Goal: Complete application form

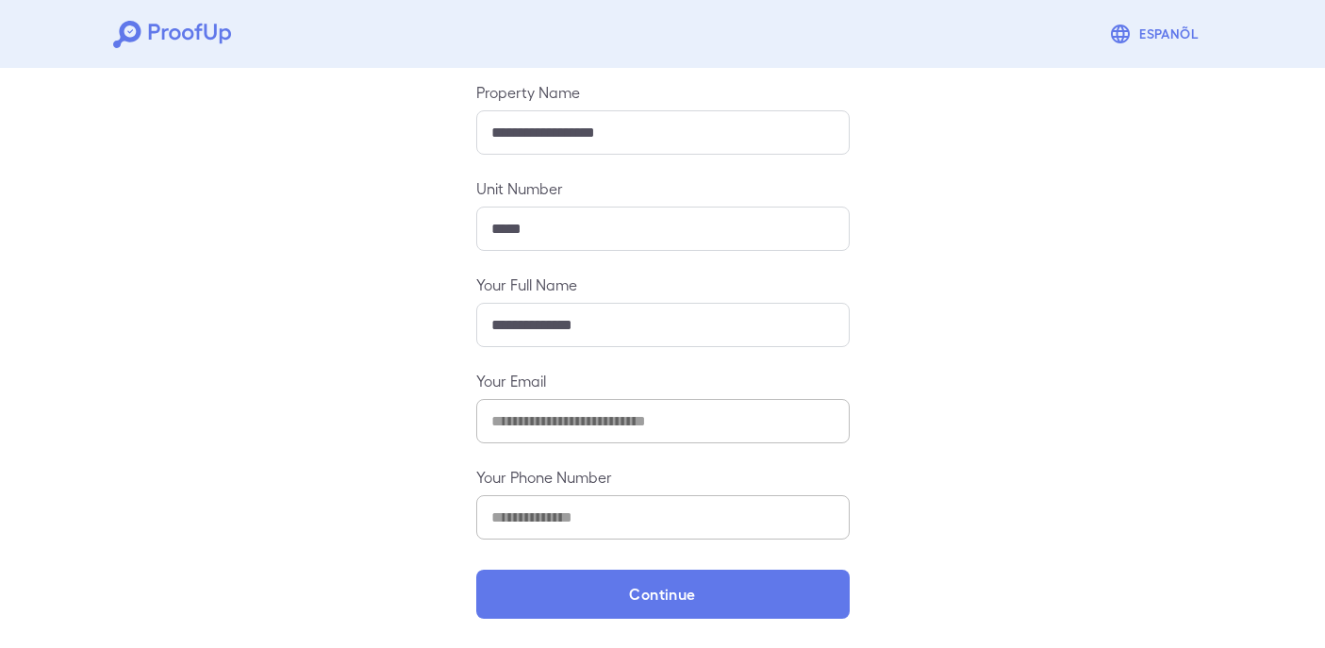
scroll to position [207, 0]
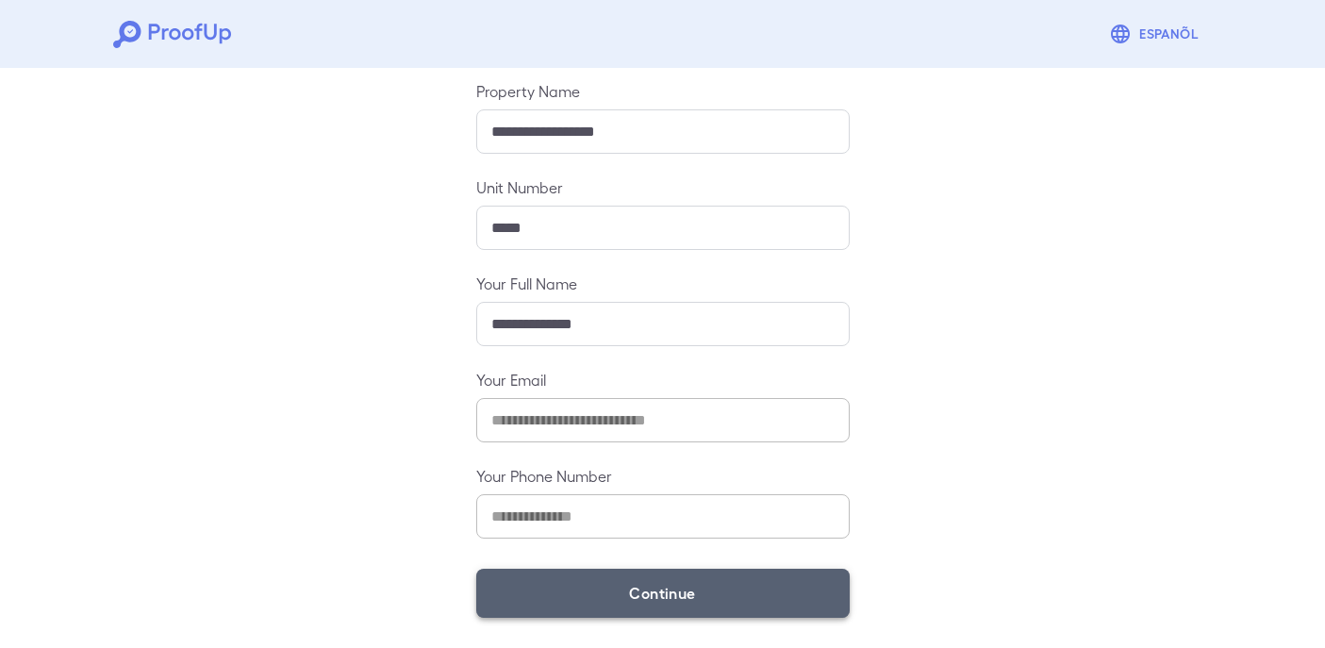
click at [646, 592] on button "Continue" at bounding box center [662, 593] width 373 height 49
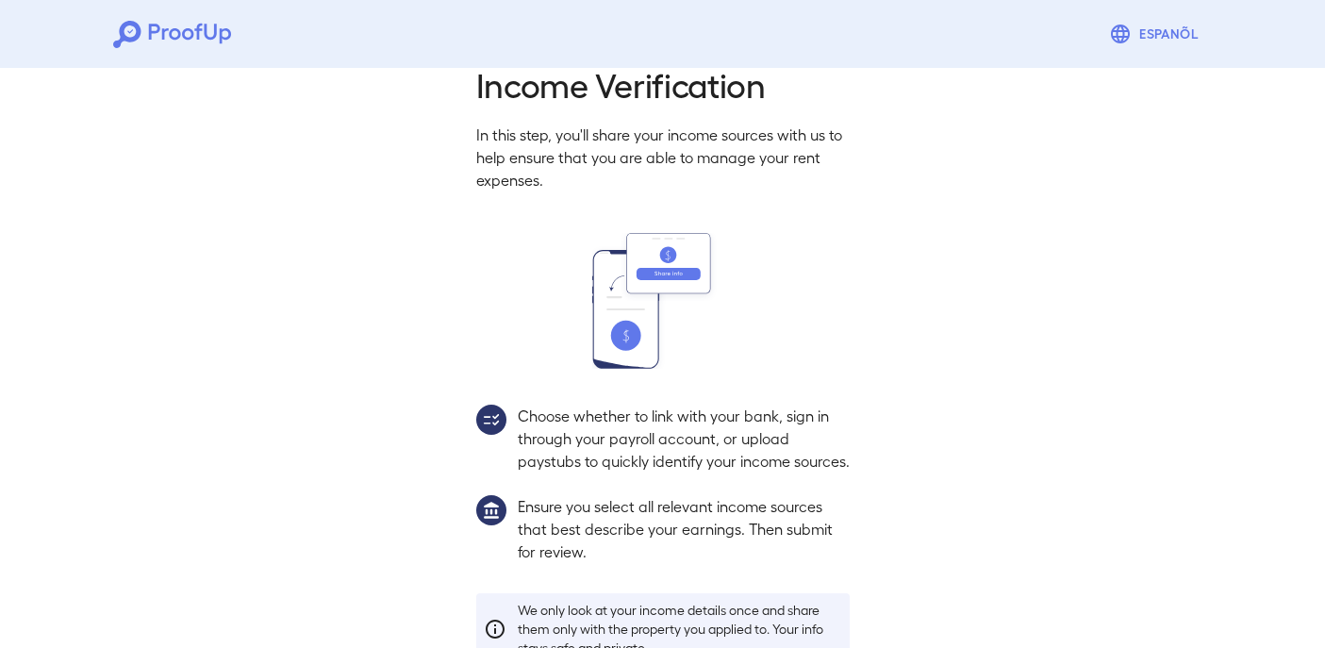
scroll to position [179, 0]
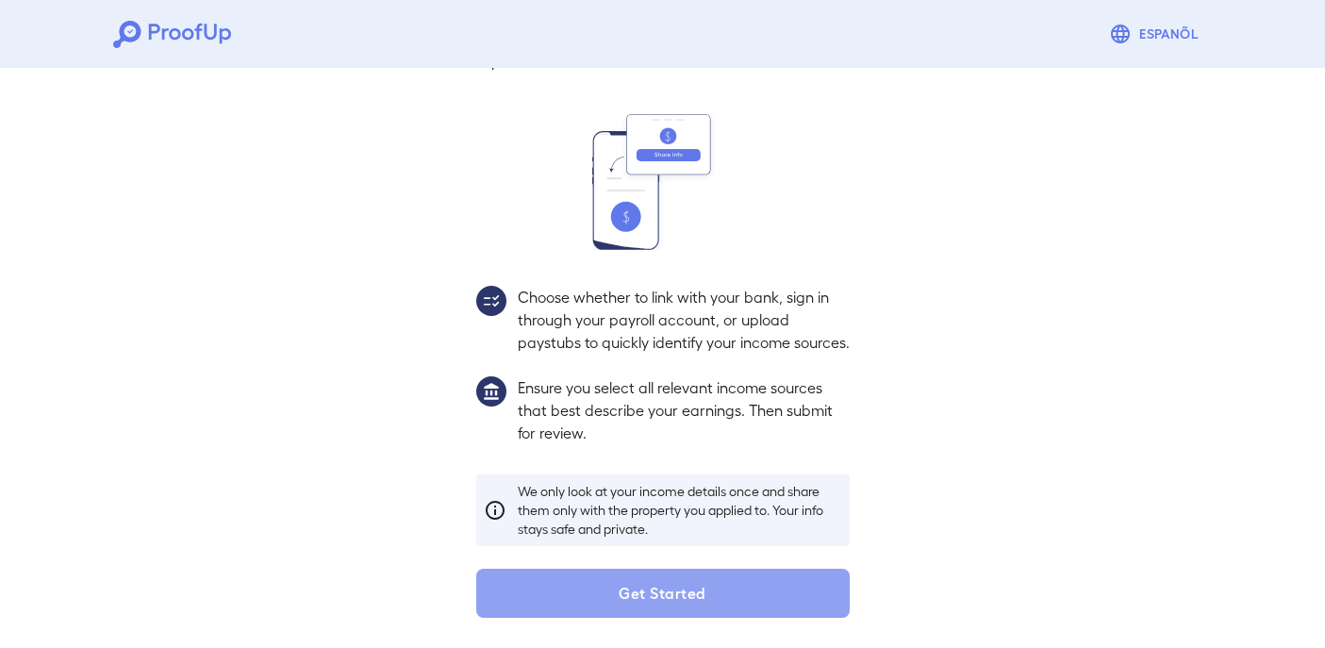
click at [646, 592] on button "Get Started" at bounding box center [662, 593] width 373 height 49
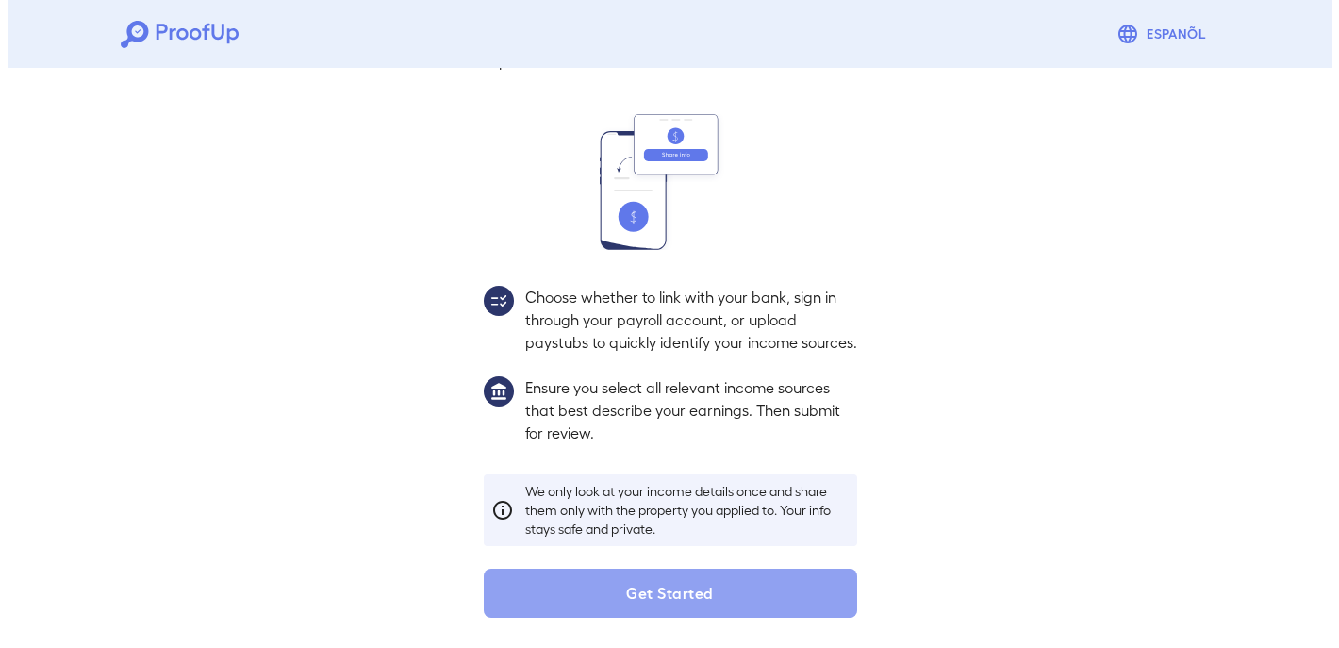
scroll to position [73, 0]
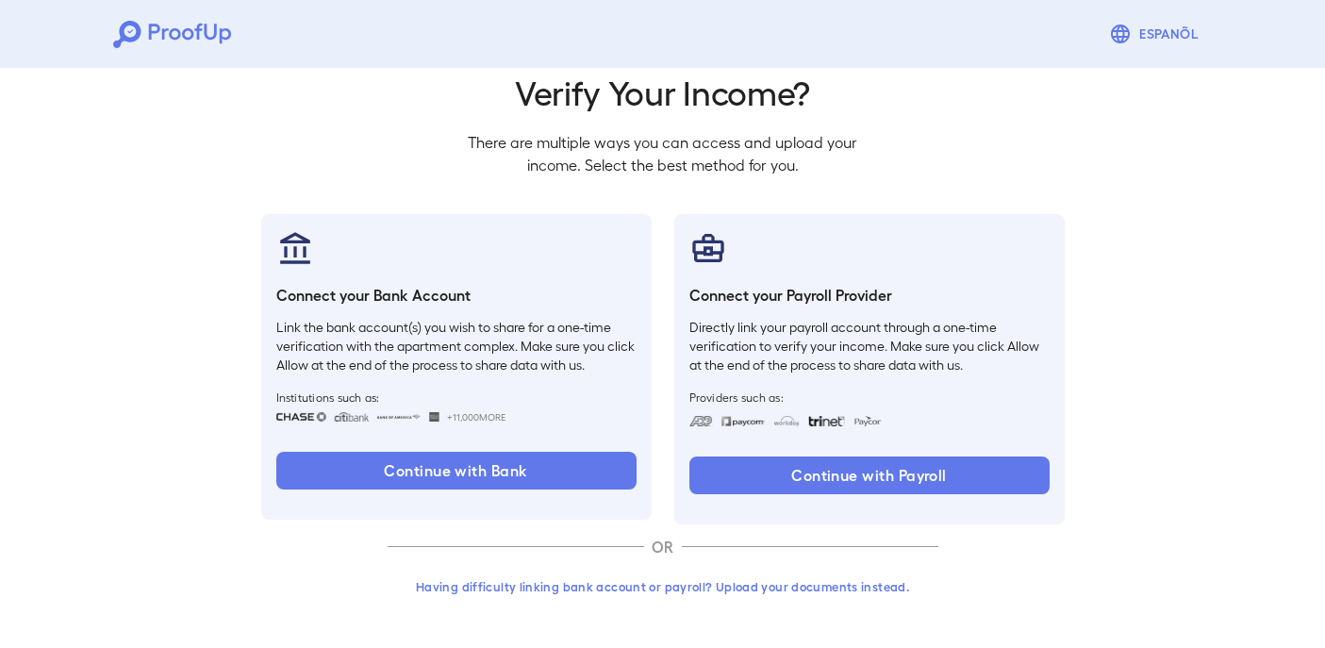
click at [685, 584] on button "Having difficulty linking bank account or payroll? Upload your documents instea…" at bounding box center [663, 587] width 551 height 34
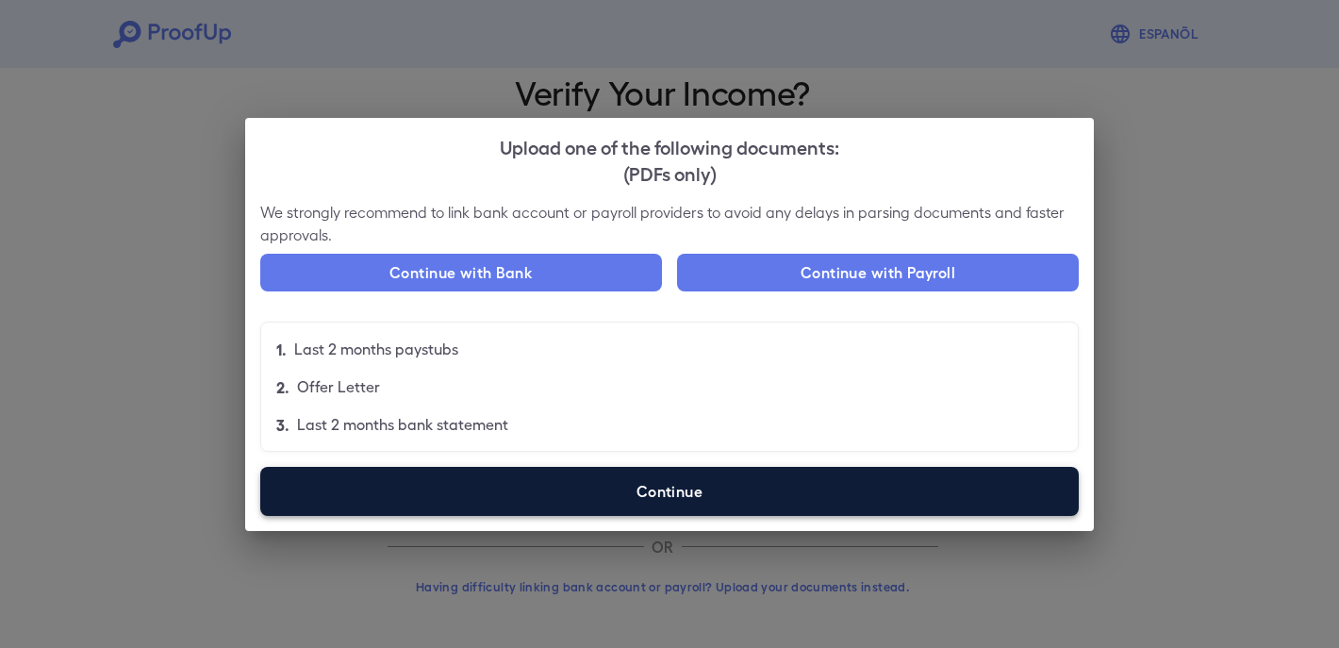
click at [711, 485] on label "Continue" at bounding box center [669, 491] width 819 height 49
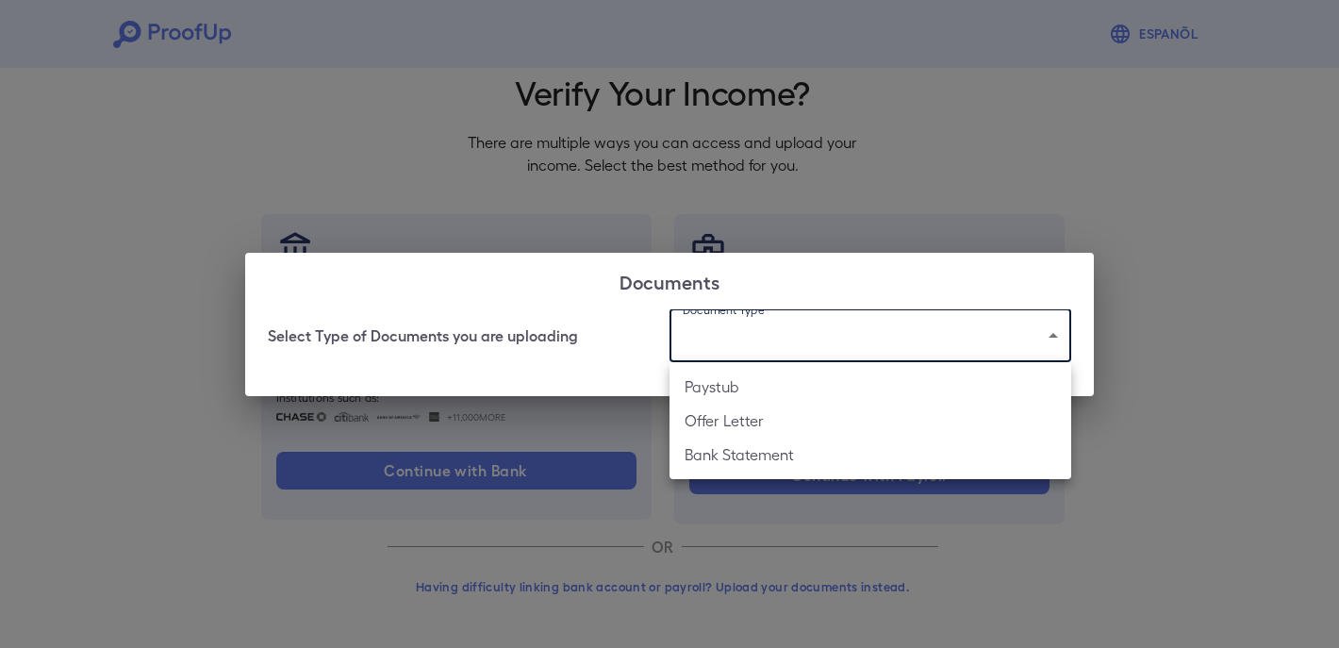
click at [760, 332] on body "Espanõl Go back How Would You Like to Verify Your Income? There are multiple wa…" at bounding box center [669, 287] width 1339 height 721
click at [753, 389] on li "Paystub" at bounding box center [871, 387] width 402 height 34
type input "*******"
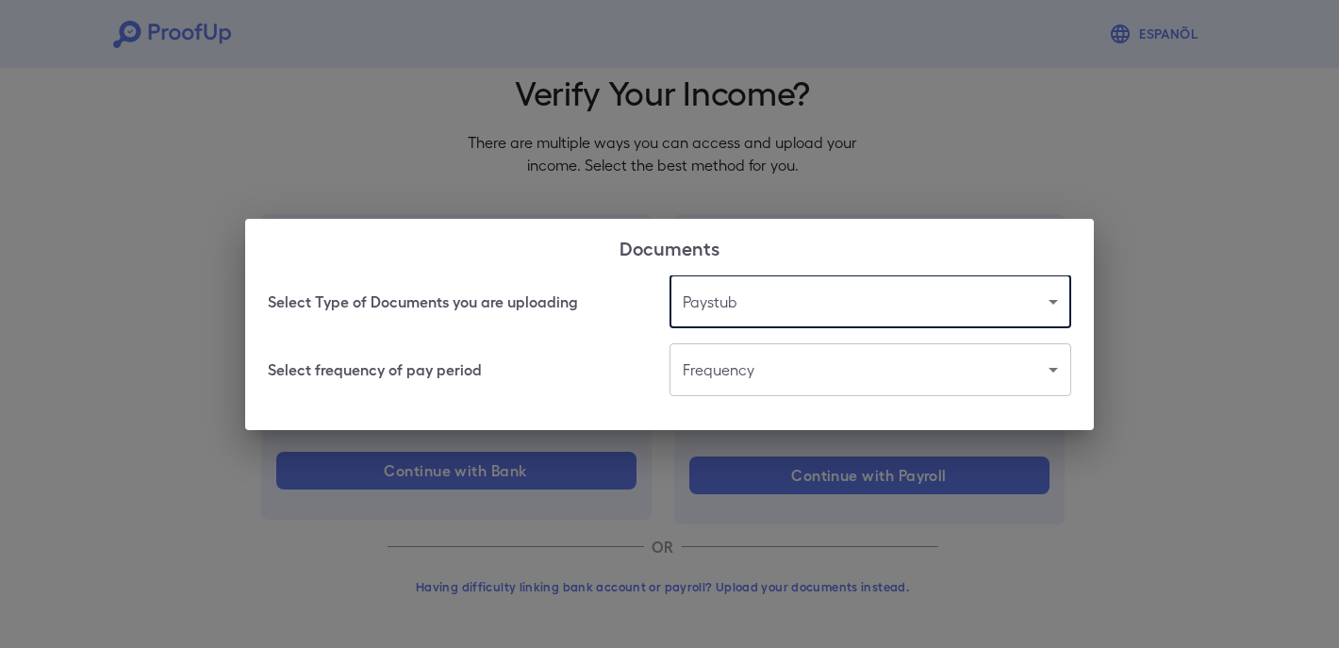
click at [751, 377] on body "Espanõl Go back How Would You Like to Verify Your Income? There are multiple wa…" at bounding box center [669, 287] width 1339 height 721
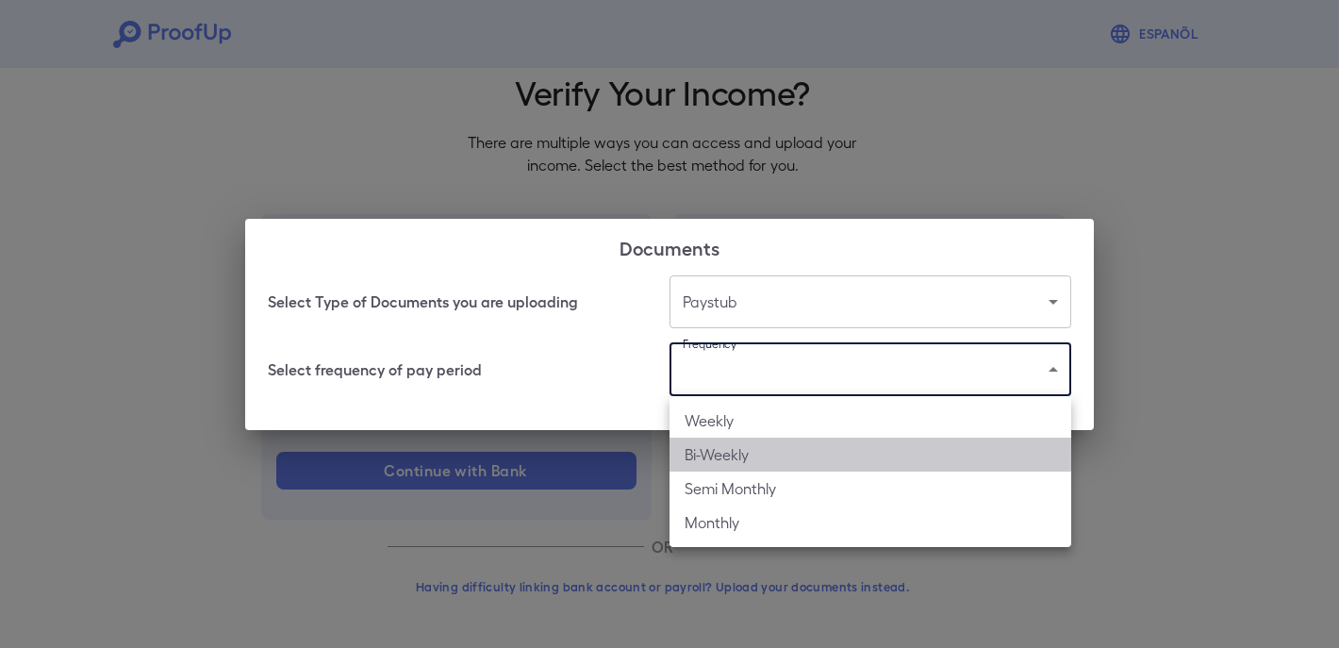
click at [747, 454] on li "Bi-Weekly" at bounding box center [871, 455] width 402 height 34
type input "*********"
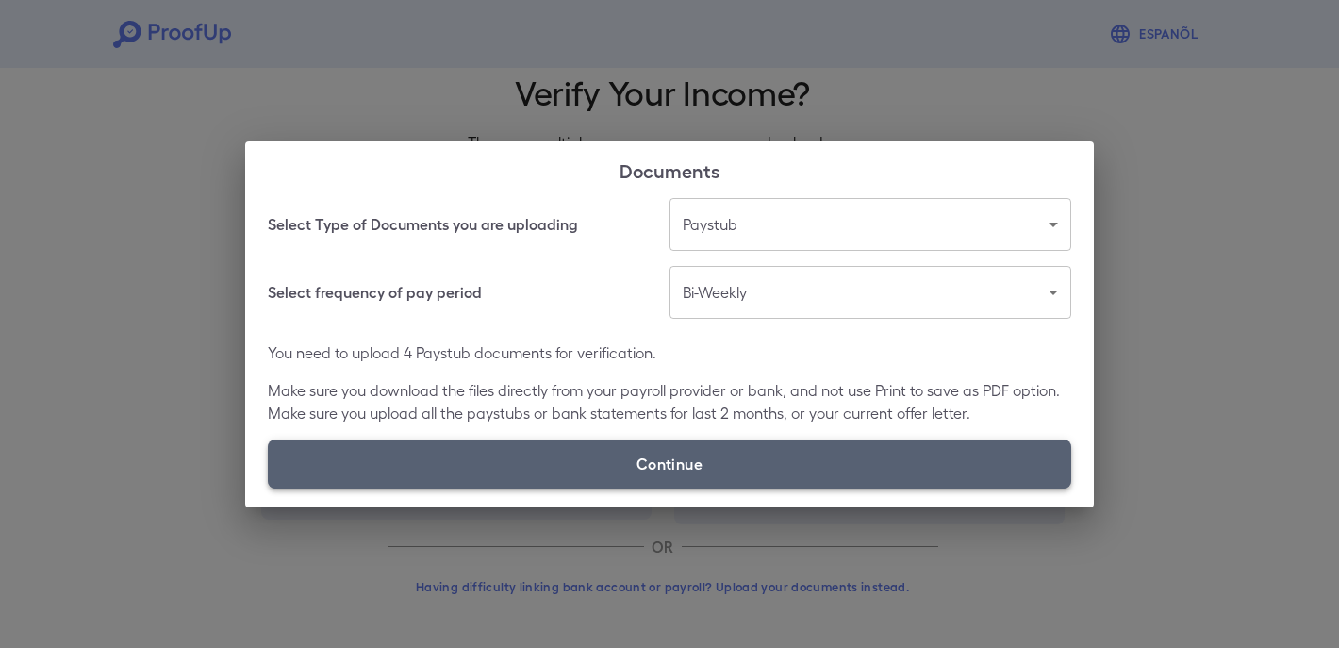
click at [716, 460] on label "Continue" at bounding box center [670, 463] width 804 height 49
click at [269, 488] on input "Continue" at bounding box center [268, 488] width 1 height 1
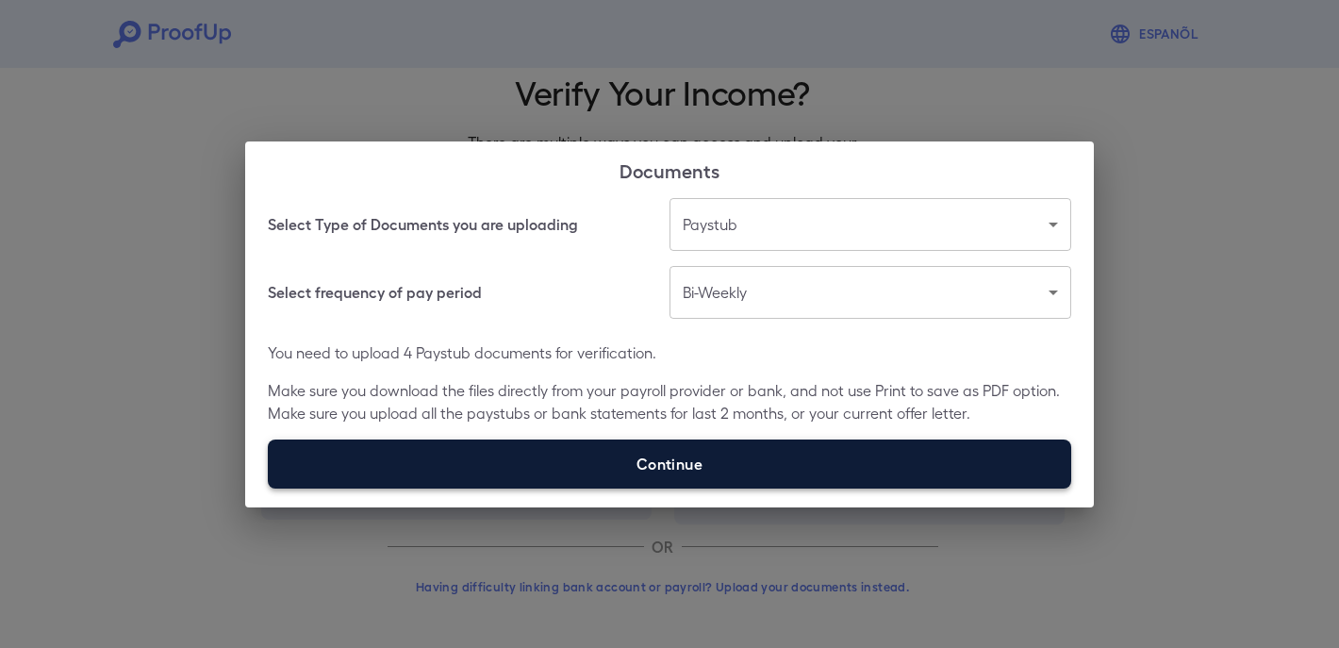
type input "**********"
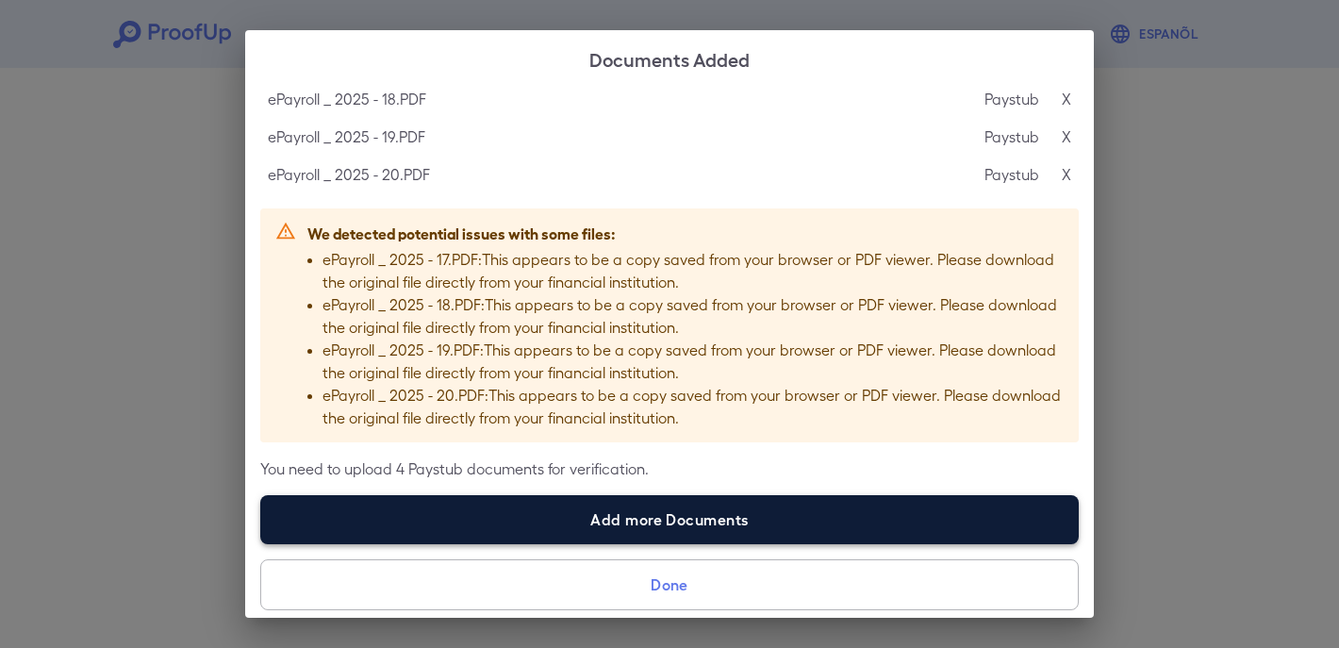
scroll to position [52, 0]
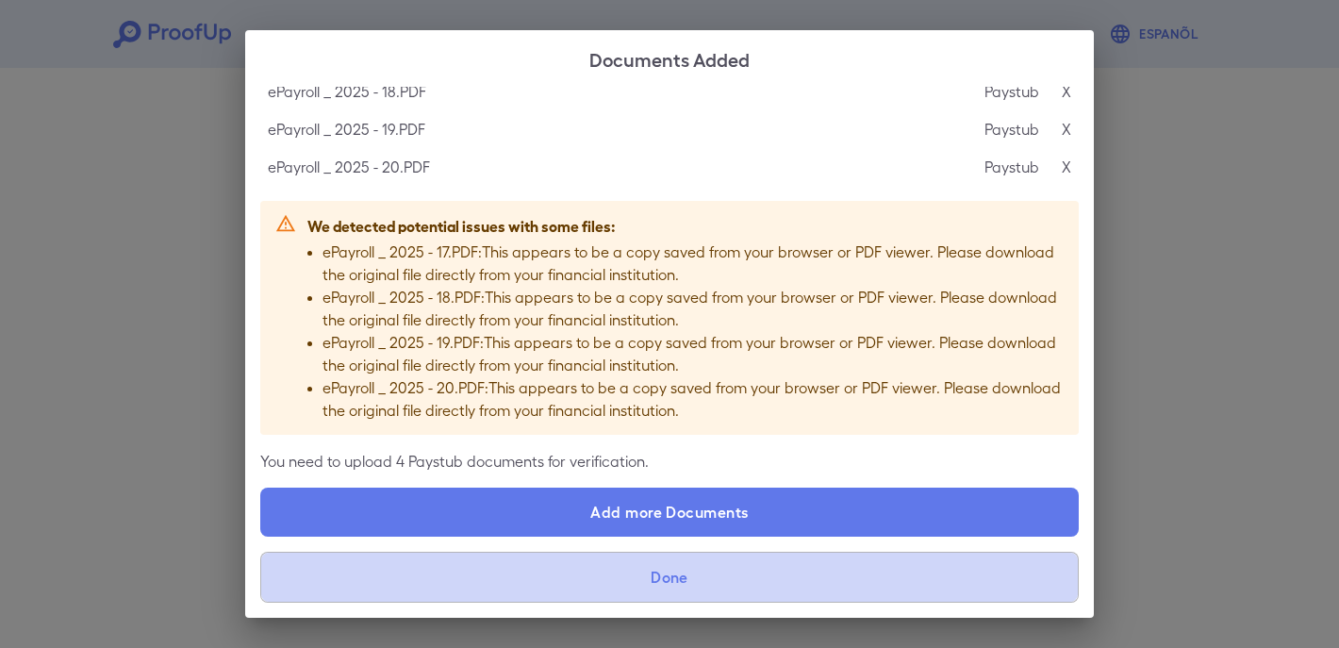
click at [709, 583] on button "Done" at bounding box center [669, 577] width 819 height 51
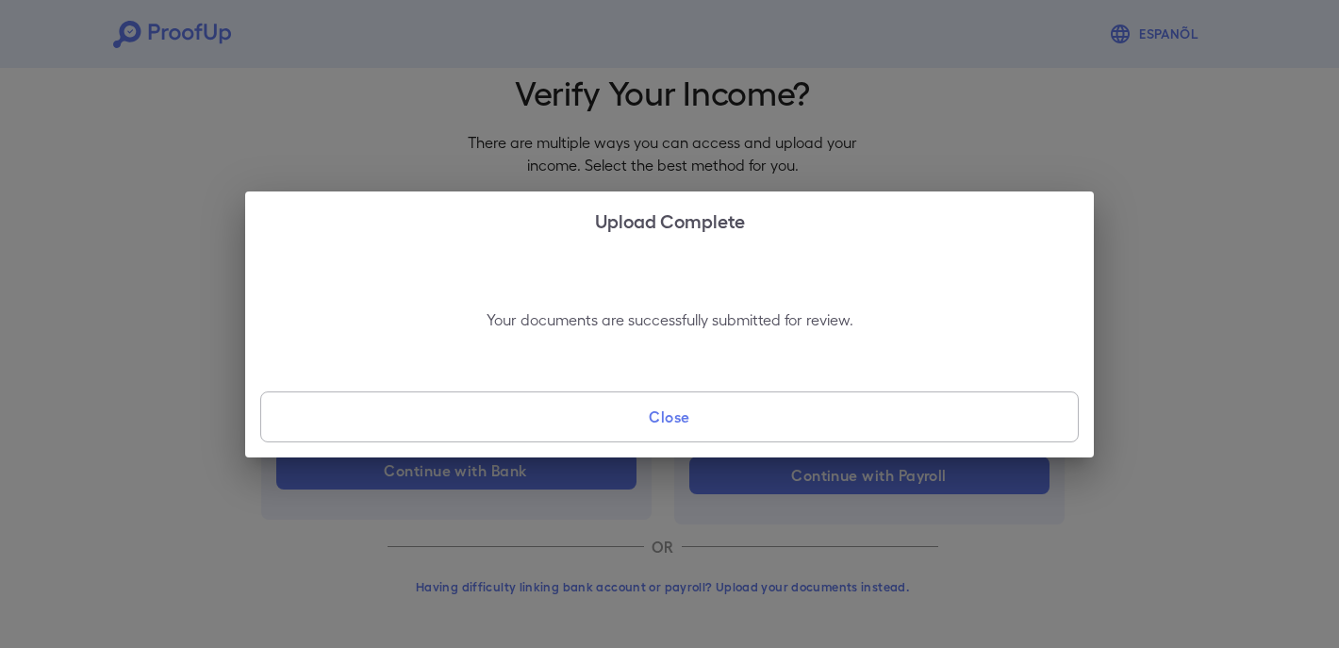
scroll to position [0, 0]
click at [712, 421] on button "Close" at bounding box center [669, 416] width 819 height 51
